Goal: Transaction & Acquisition: Book appointment/travel/reservation

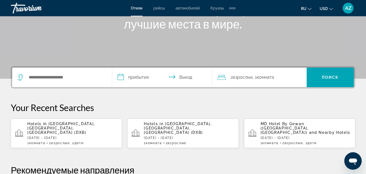
scroll to position [85, 0]
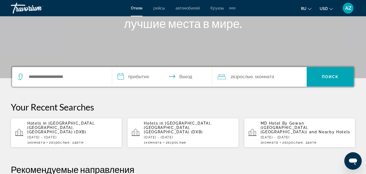
click at [297, 140] on span "Взрослые" at bounding box center [294, 142] width 18 height 4
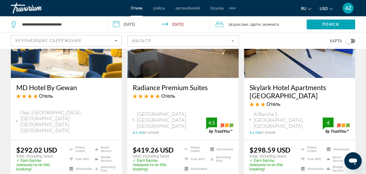
scroll to position [78, 0]
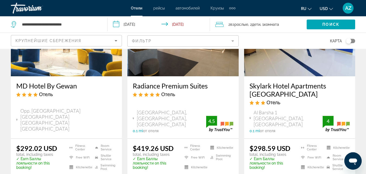
click at [58, 71] on img "Main content" at bounding box center [66, 32] width 111 height 87
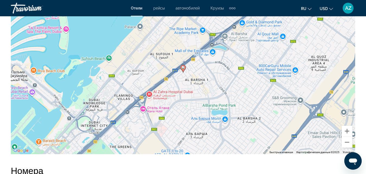
scroll to position [643, 0]
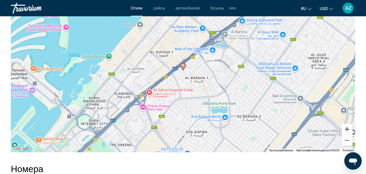
click at [348, 134] on button "Увеличить" at bounding box center [347, 129] width 11 height 11
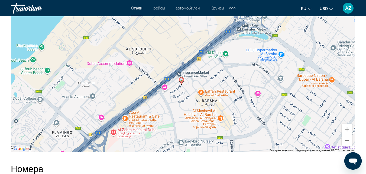
drag, startPoint x: 297, startPoint y: 36, endPoint x: 295, endPoint y: 50, distance: 14.7
click at [295, 50] on div "Чтобы активировать перетаскивание с помощью клавиатуры, нажмите Alt + Ввод. Пос…" at bounding box center [183, 70] width 345 height 163
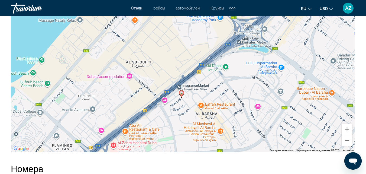
drag, startPoint x: 295, startPoint y: 50, endPoint x: 295, endPoint y: 64, distance: 13.6
click at [295, 64] on div "Чтобы активировать перетаскивание с помощью клавиатуры, нажмите Alt + Ввод. Пос…" at bounding box center [183, 70] width 345 height 163
click at [348, 132] on button "Увеличить" at bounding box center [347, 129] width 11 height 11
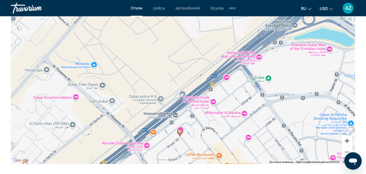
scroll to position [633, 0]
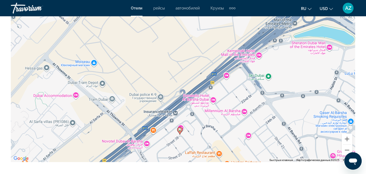
click at [152, 136] on div "Чтобы активировать перетаскивание с помощью клавиатуры, нажмите Alt + Ввод. Пос…" at bounding box center [183, 80] width 345 height 163
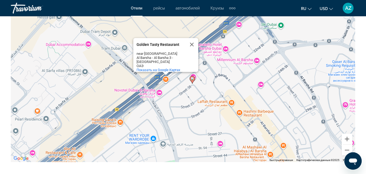
drag, startPoint x: 163, startPoint y: 147, endPoint x: 175, endPoint y: 95, distance: 53.3
click at [175, 95] on div "Чтобы активировать перетаскивание с помощью клавиатуры, нажмите Alt + Ввод. Пос…" at bounding box center [183, 80] width 345 height 163
click at [192, 49] on button "Закрыть" at bounding box center [191, 44] width 13 height 13
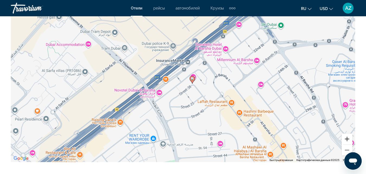
click at [349, 144] on button "Увеличить" at bounding box center [347, 138] width 11 height 11
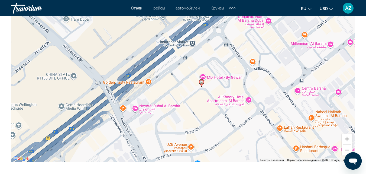
click at [349, 144] on button "Увеличить" at bounding box center [347, 138] width 11 height 11
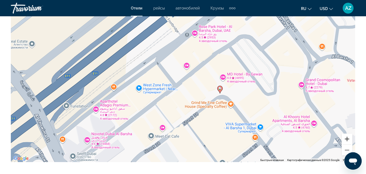
click at [349, 144] on button "Увеличить" at bounding box center [347, 138] width 11 height 11
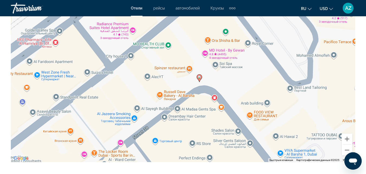
drag, startPoint x: 308, startPoint y: 105, endPoint x: 250, endPoint y: 82, distance: 62.1
click at [250, 82] on div "Чтобы активировать перетаскивание с помощью клавиатуры, нажмите Alt + Ввод. Пос…" at bounding box center [183, 80] width 345 height 163
click at [348, 141] on button "Увеличить" at bounding box center [347, 138] width 11 height 11
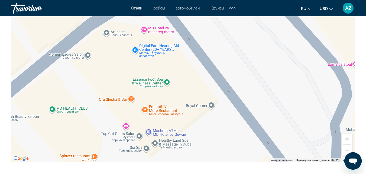
drag, startPoint x: 268, startPoint y: 76, endPoint x: 166, endPoint y: 172, distance: 140.0
click at [166, 172] on div "Резюме Тип Hotel адрес Opp. Mashreq Metro Station Sheikh Zayed Road Al Barsha D…" at bounding box center [183, 52] width 350 height 769
click at [348, 141] on button "Увеличить" at bounding box center [347, 138] width 11 height 11
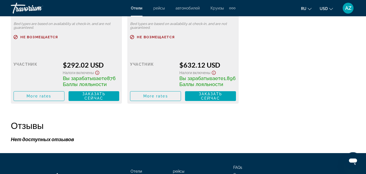
scroll to position [924, 0]
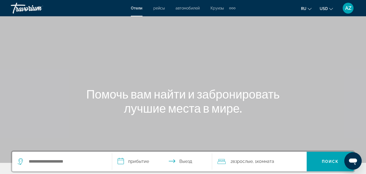
click at [231, 7] on div "Extra navigation items" at bounding box center [232, 8] width 6 height 8
click at [227, 19] on span "деятельность" at bounding box center [219, 18] width 25 height 4
click at [233, 8] on div "Extra navigation items" at bounding box center [232, 8] width 2 height 2
click at [229, 14] on link "деятельность" at bounding box center [219, 18] width 30 height 10
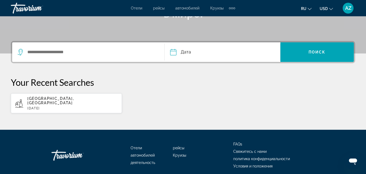
scroll to position [127, 0]
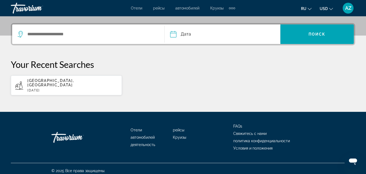
click at [150, 135] on span "автомобилей" at bounding box center [143, 137] width 24 height 4
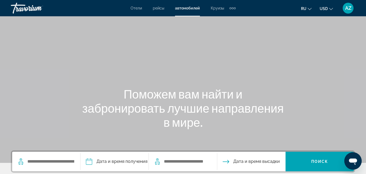
click at [218, 6] on span "Круизы" at bounding box center [217, 8] width 13 height 4
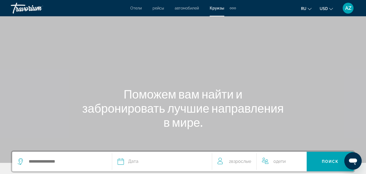
click at [159, 7] on span "рейсы" at bounding box center [158, 8] width 11 height 4
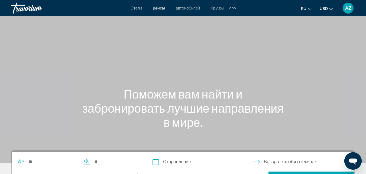
click at [233, 7] on div "Extra navigation items" at bounding box center [233, 8] width 6 height 8
drag, startPoint x: 233, startPoint y: 8, endPoint x: 227, endPoint y: 14, distance: 9.0
click at [230, 12] on button "Отели рейсы автомобилей Круизы деятельность" at bounding box center [233, 8] width 6 height 9
click at [227, 14] on link "деятельность" at bounding box center [219, 18] width 30 height 10
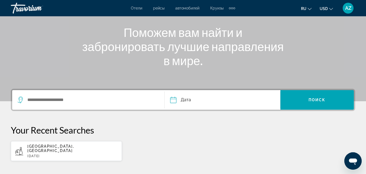
scroll to position [62, 0]
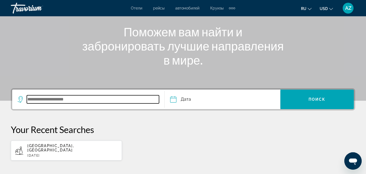
click at [53, 100] on input "Search widget" at bounding box center [93, 99] width 132 height 8
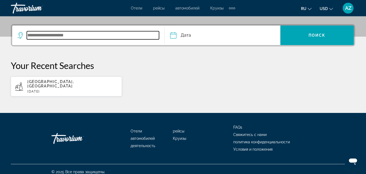
scroll to position [127, 0]
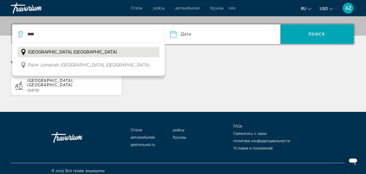
click at [54, 53] on span "[GEOGRAPHIC_DATA], [GEOGRAPHIC_DATA]" at bounding box center [72, 52] width 89 height 8
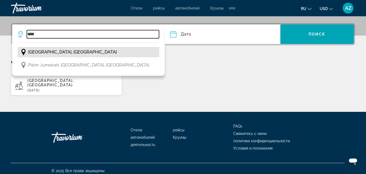
type input "**********"
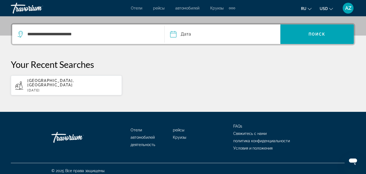
click at [190, 40] on input "Date" at bounding box center [197, 34] width 57 height 21
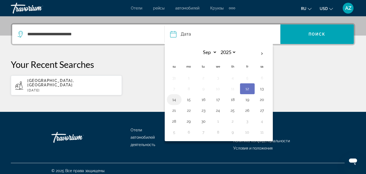
click at [176, 102] on button "14" at bounding box center [174, 100] width 9 height 8
type input "**********"
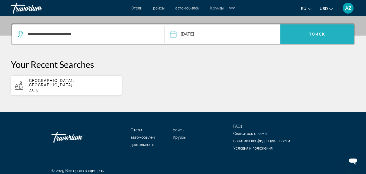
click at [324, 38] on span "Search widget" at bounding box center [317, 34] width 73 height 13
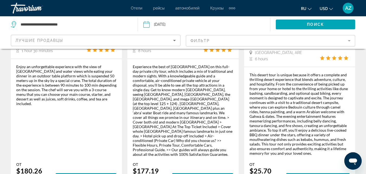
scroll to position [909, 0]
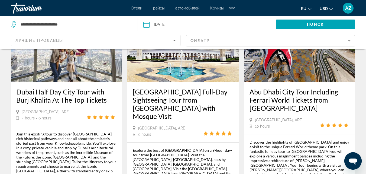
scroll to position [845, 0]
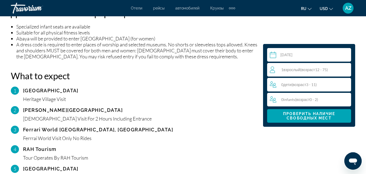
scroll to position [614, 0]
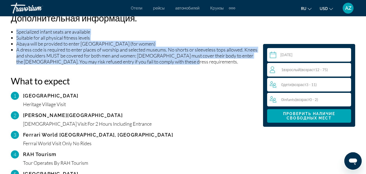
drag, startPoint x: 10, startPoint y: 24, endPoint x: 214, endPoint y: 56, distance: 206.9
copy ul "Specialized infant seats are available Suitable for all physical fitness levels…"
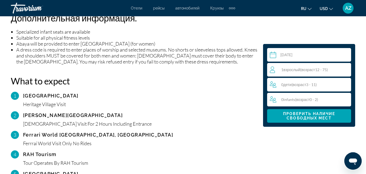
click at [200, 121] on div "[DEMOGRAPHIC_DATA] Visit For 2 Hours Including Entrance" at bounding box center [140, 124] width 235 height 6
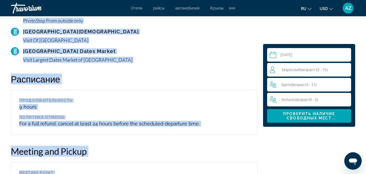
scroll to position [884, 0]
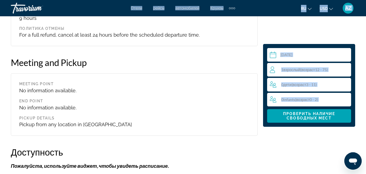
drag, startPoint x: 8, startPoint y: 32, endPoint x: 86, endPoint y: 11, distance: 80.5
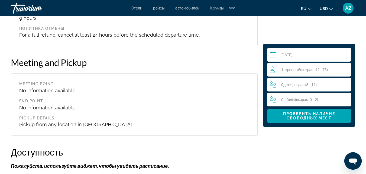
click at [131, 60] on h2 "Meeting and Pickup" at bounding box center [134, 62] width 247 height 11
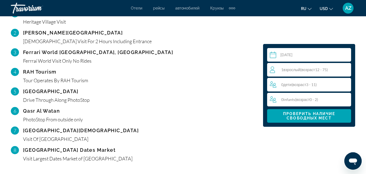
scroll to position [685, 0]
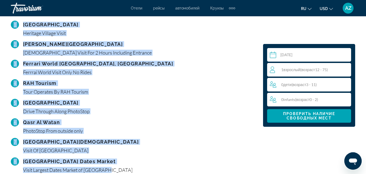
drag, startPoint x: 9, startPoint y: 20, endPoint x: 121, endPoint y: 165, distance: 183.2
copy div "1 [GEOGRAPHIC_DATA] Visit [GEOGRAPHIC_DATA] [GEOGRAPHIC_DATA] Visit For 2 Hours…"
click at [189, 79] on div "4 RAH Tourism Tour Operates By RAH Tourism" at bounding box center [134, 86] width 247 height 15
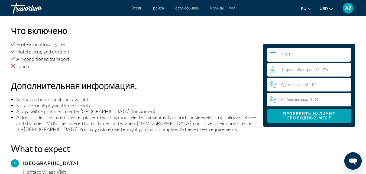
scroll to position [544, 0]
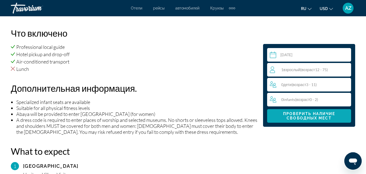
click at [318, 110] on span "Main content" at bounding box center [309, 115] width 84 height 13
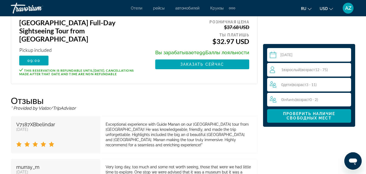
scroll to position [1040, 0]
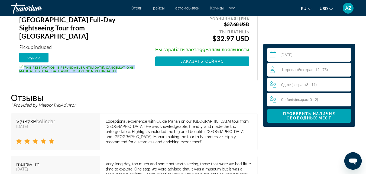
drag, startPoint x: 24, startPoint y: 52, endPoint x: 49, endPoint y: 59, distance: 26.1
click at [49, 65] on p "This reservation is refundable until [DATE] . Cancellations made after that dat…" at bounding box center [81, 69] width 125 height 8
copy span "This reservation is refundable until [DATE] . Cancellations made after that dat…"
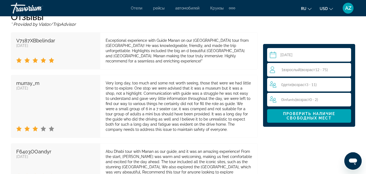
scroll to position [1132, 0]
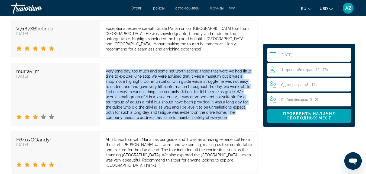
drag, startPoint x: 106, startPoint y: 60, endPoint x: 204, endPoint y: 106, distance: 107.9
click at [204, 106] on div "Very long day, too much and some not worth seeing, those that were we had littl…" at bounding box center [179, 95] width 146 height 52
copy div "Very long day, too much and some not worth seeing, those that were we had littl…"
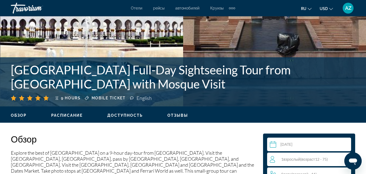
scroll to position [120, 0]
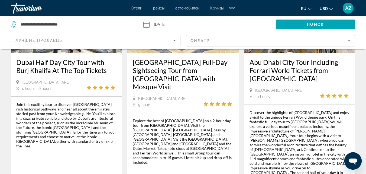
scroll to position [884, 0]
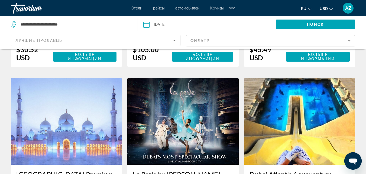
scroll to position [754, 0]
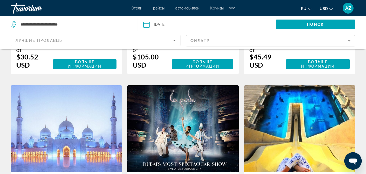
click at [79, 85] on img "Main content" at bounding box center [66, 128] width 111 height 87
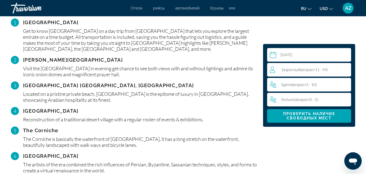
scroll to position [606, 0]
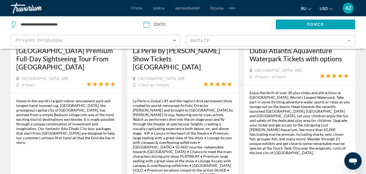
scroll to position [892, 0]
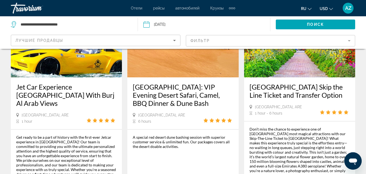
scroll to position [945, 0]
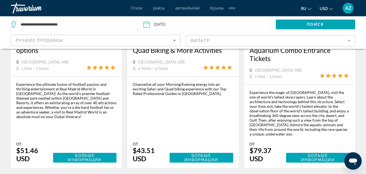
scroll to position [128, 0]
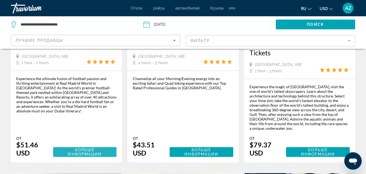
click at [86, 147] on span "Больше информации" at bounding box center [85, 151] width 34 height 9
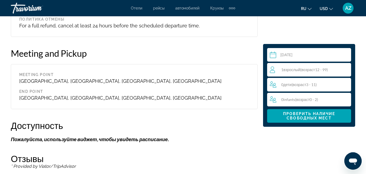
scroll to position [758, 0]
